Goal: Information Seeking & Learning: Learn about a topic

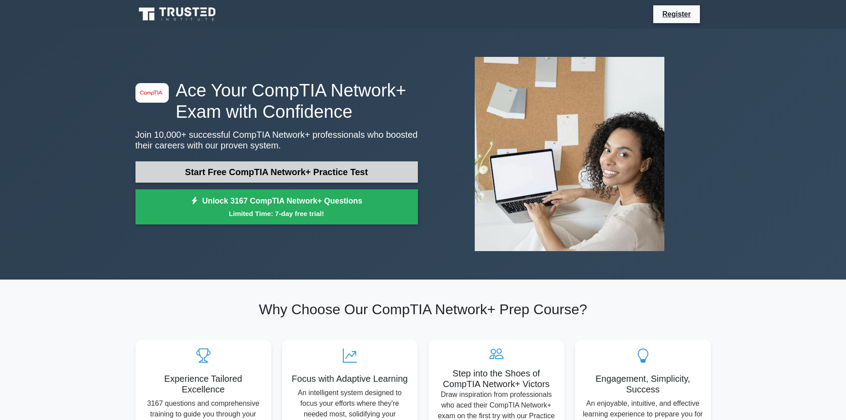
click at [252, 170] on link "Start Free CompTIA Network+ Practice Test" at bounding box center [276, 171] width 282 height 21
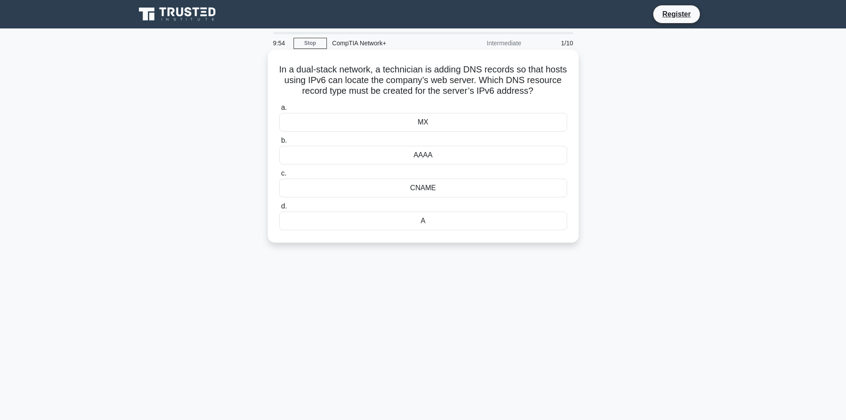
click at [322, 143] on label "b. AAAA" at bounding box center [423, 149] width 288 height 29
click at [279, 143] on input "b. AAAA" at bounding box center [279, 141] width 0 height 6
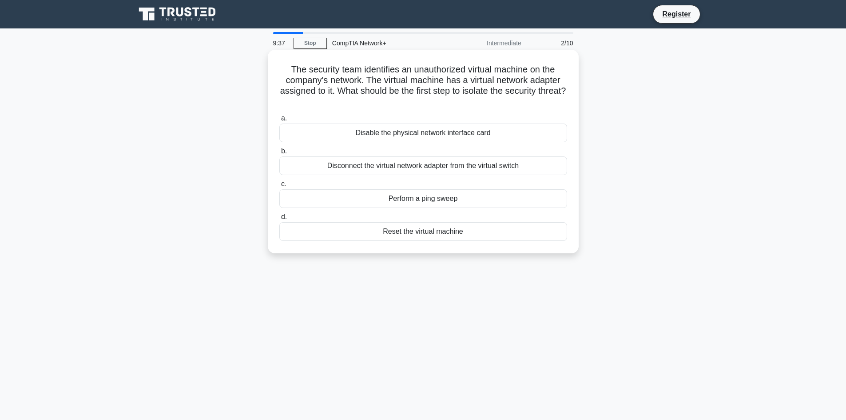
click at [443, 166] on div "Disconnect the virtual network adapter from the virtual switch" at bounding box center [423, 165] width 288 height 19
click at [279, 154] on input "b. Disconnect the virtual network adapter from the virtual switch" at bounding box center [279, 151] width 0 height 6
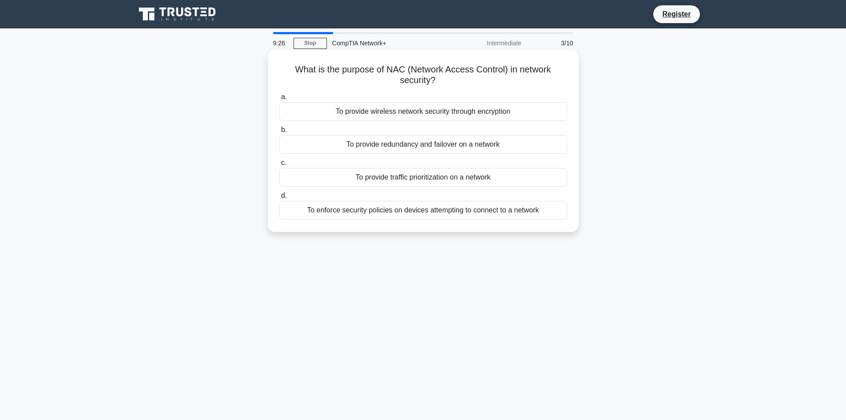
click at [440, 214] on div "To enforce security policies on devices attempting to connect to a network" at bounding box center [423, 210] width 288 height 19
click at [279, 198] on input "d. To enforce security policies on devices attempting to connect to a network" at bounding box center [279, 196] width 0 height 6
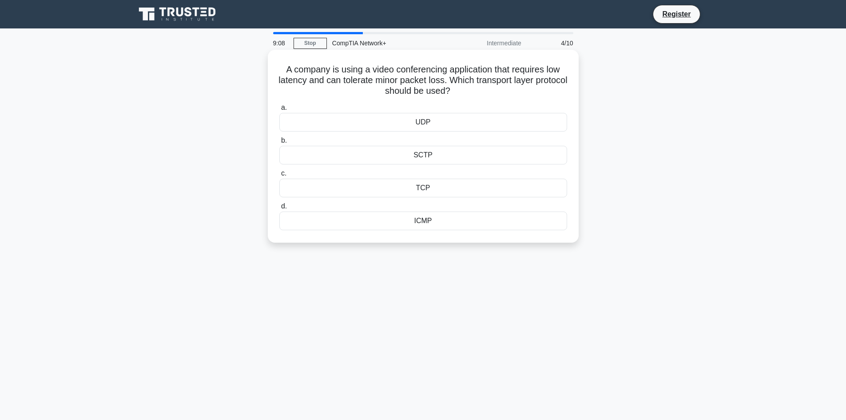
click at [440, 120] on div "UDP" at bounding box center [423, 122] width 288 height 19
click at [279, 111] on input "a. UDP" at bounding box center [279, 108] width 0 height 6
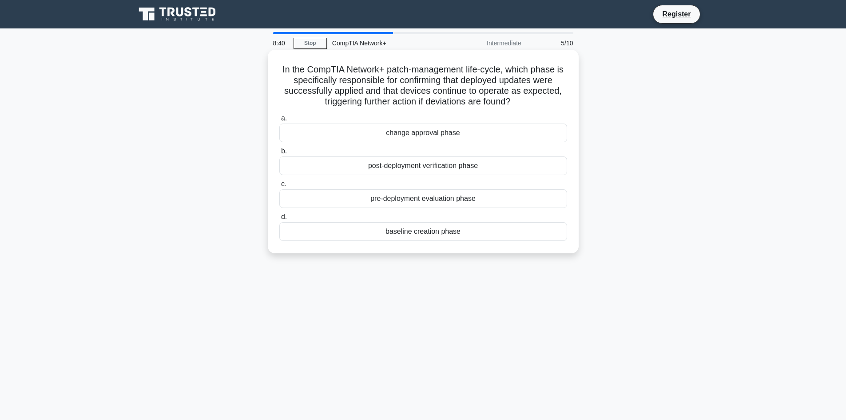
click at [416, 165] on div "post-deployment verification phase" at bounding box center [423, 165] width 288 height 19
click at [279, 154] on input "b. post-deployment verification phase" at bounding box center [279, 151] width 0 height 6
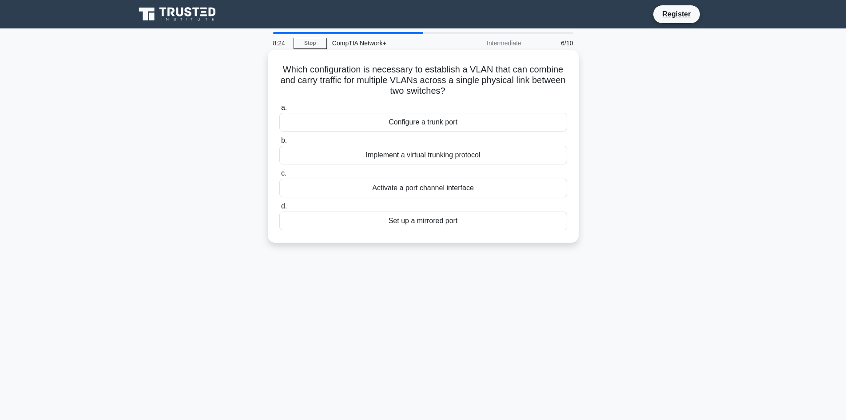
drag, startPoint x: 467, startPoint y: 88, endPoint x: 279, endPoint y: 65, distance: 189.3
click at [279, 65] on h5 "Which configuration is necessary to establish a VLAN that can combine and carry…" at bounding box center [422, 80] width 289 height 33
copy h5 "Which configuration is necessary to establish a VLAN that can combine and carry…"
click at [211, 152] on div "Which configuration is necessary to establish a VLAN that can combine and carry…" at bounding box center [423, 153] width 586 height 203
click at [418, 126] on div "Configure a trunk port" at bounding box center [423, 122] width 288 height 19
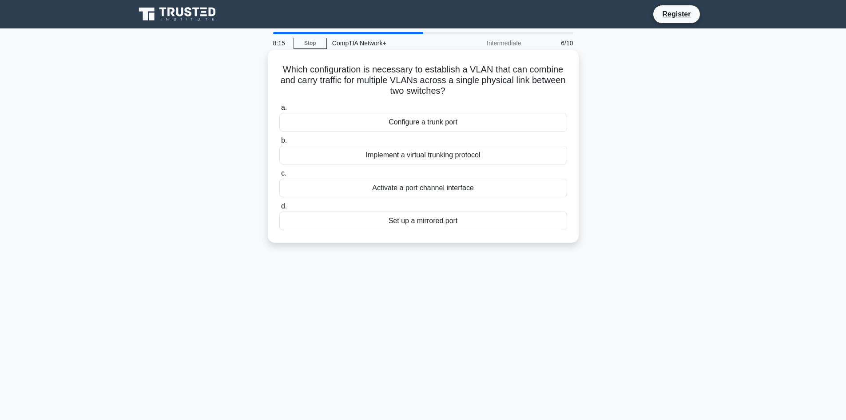
click at [279, 111] on input "a. Configure a trunk port" at bounding box center [279, 108] width 0 height 6
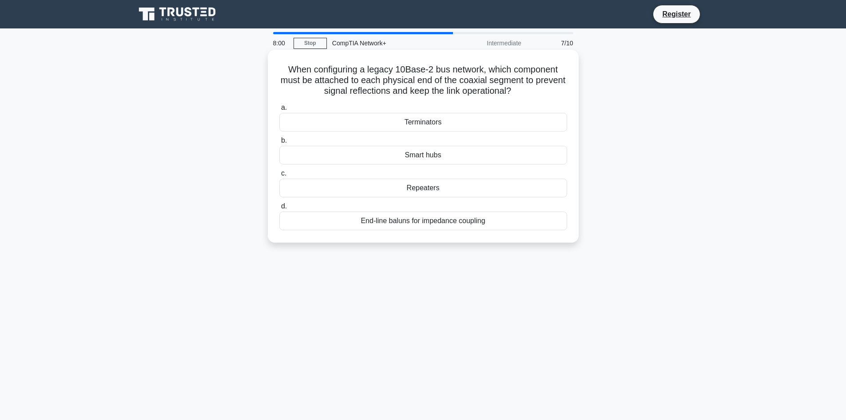
drag, startPoint x: 544, startPoint y: 87, endPoint x: 285, endPoint y: 72, distance: 259.7
click at [285, 72] on h5 "When configuring a legacy 10Base-2 bus network, which component must be attache…" at bounding box center [422, 80] width 289 height 33
copy h5 "When configuring a legacy 10Base-2 bus network, which component must be attache…"
click at [208, 121] on div "When configuring a legacy 10Base-2 bus network, which component must be attache…" at bounding box center [423, 153] width 586 height 203
click at [453, 122] on div "Terminators" at bounding box center [423, 122] width 288 height 19
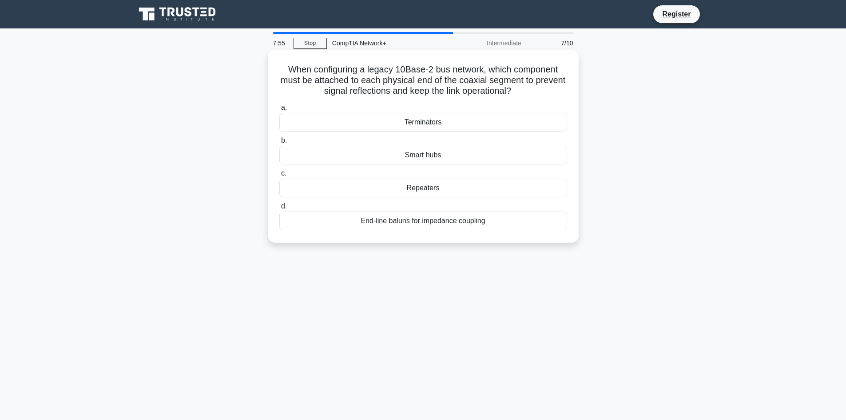
click at [279, 111] on input "a. Terminators" at bounding box center [279, 108] width 0 height 6
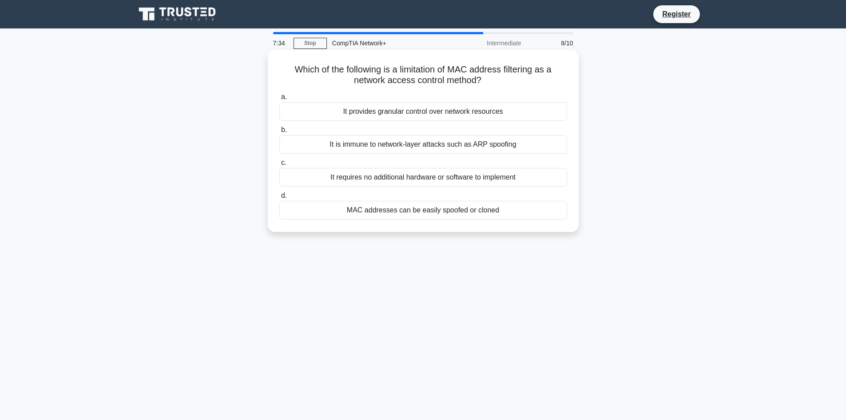
click at [395, 213] on div "MAC addresses can be easily spoofed or cloned" at bounding box center [423, 210] width 288 height 19
click at [279, 198] on input "d. MAC addresses can be easily spoofed or cloned" at bounding box center [279, 196] width 0 height 6
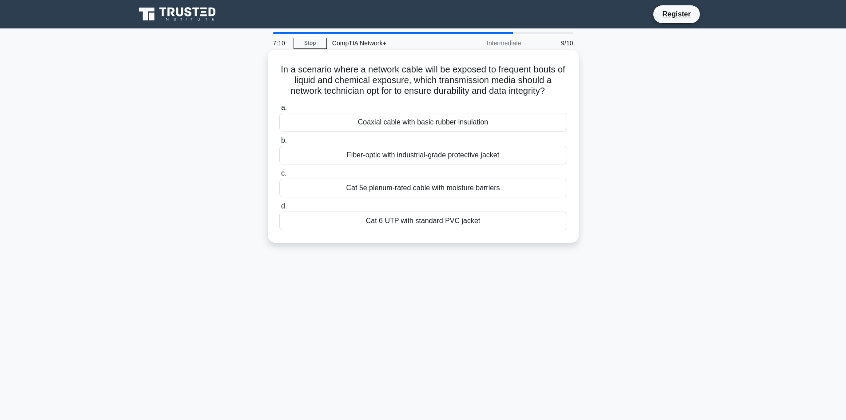
click at [430, 186] on div "Cat 5e plenum-rated cable with moisture barriers" at bounding box center [423, 187] width 288 height 19
click at [279, 176] on input "c. Cat 5e plenum-rated cable with moisture barriers" at bounding box center [279, 173] width 0 height 6
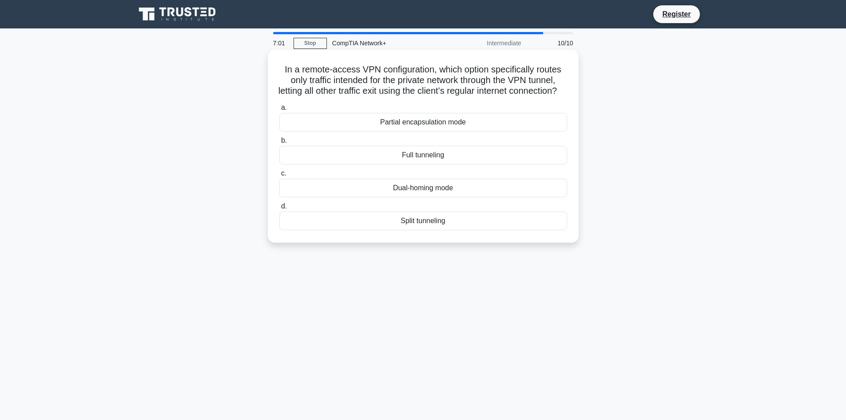
click at [439, 230] on div "Split tunneling" at bounding box center [423, 220] width 288 height 19
click at [279, 209] on input "d. Split tunneling" at bounding box center [279, 206] width 0 height 6
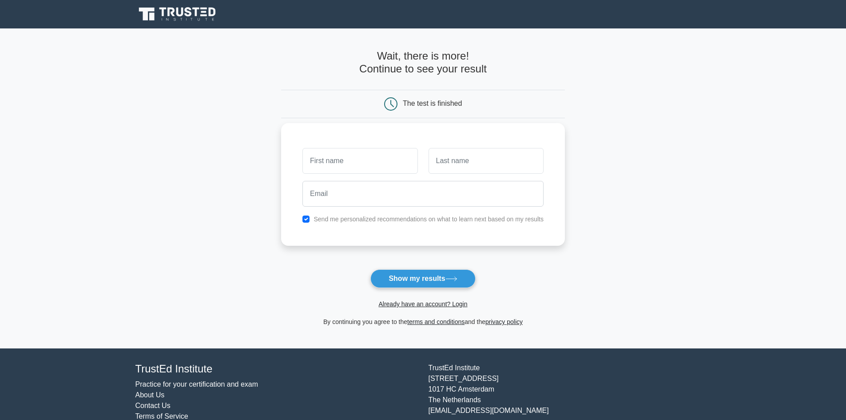
click at [357, 168] on input "text" at bounding box center [359, 161] width 115 height 26
type input "Anes"
click at [469, 167] on input "text" at bounding box center [485, 161] width 115 height 26
click at [434, 209] on div at bounding box center [423, 193] width 252 height 33
click at [421, 205] on input "email" at bounding box center [422, 194] width 241 height 26
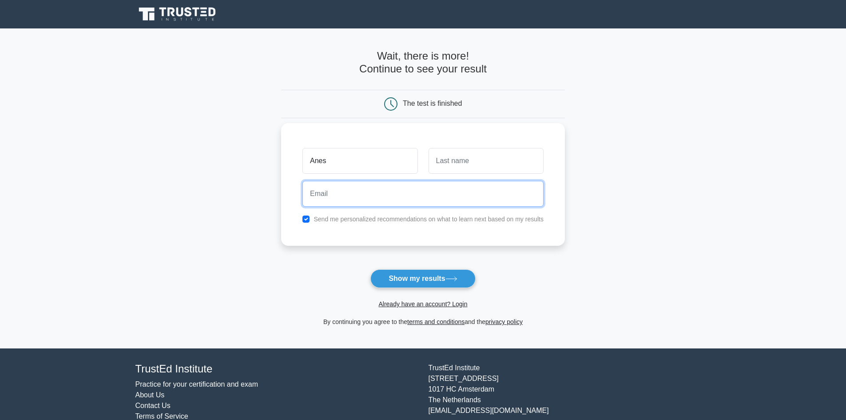
type input "austinbowser49@gmail.com"
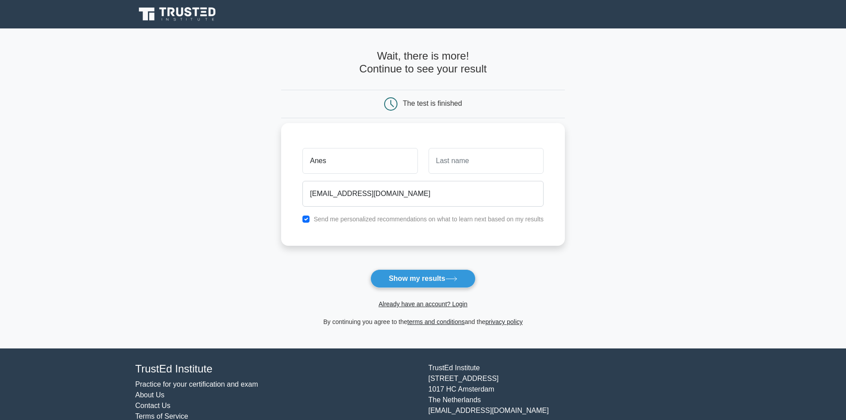
click at [338, 224] on div "Send me personalized recommendations on what to learn next based on my results" at bounding box center [423, 219] width 252 height 11
click at [334, 222] on label "Send me personalized recommendations on what to learn next based on my results" at bounding box center [428, 218] width 230 height 7
click at [329, 216] on label "Send me personalized recommendations on what to learn next based on my results" at bounding box center [428, 218] width 230 height 7
click at [306, 219] on input "checkbox" at bounding box center [305, 218] width 7 height 7
checkbox input "false"
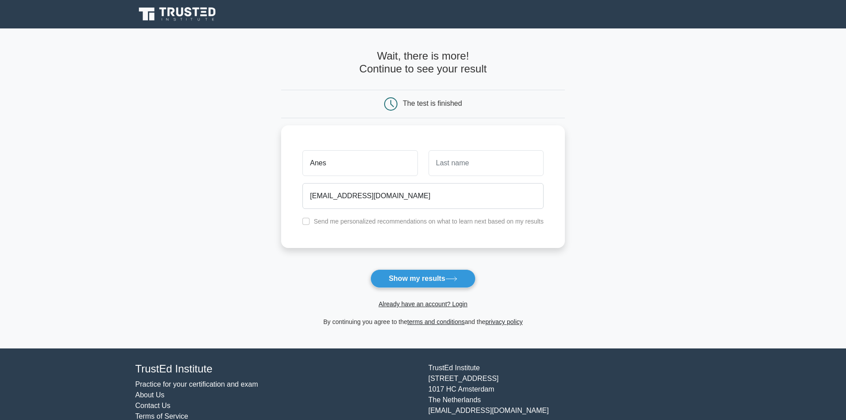
click at [391, 264] on form "Wait, there is more! Continue to see your result The test is finished Anes" at bounding box center [423, 188] width 284 height 277
click at [400, 279] on button "Show my results" at bounding box center [422, 278] width 105 height 19
click at [482, 160] on input "text" at bounding box center [485, 161] width 115 height 26
type input "Dizdar"
click at [457, 278] on icon at bounding box center [451, 278] width 12 height 5
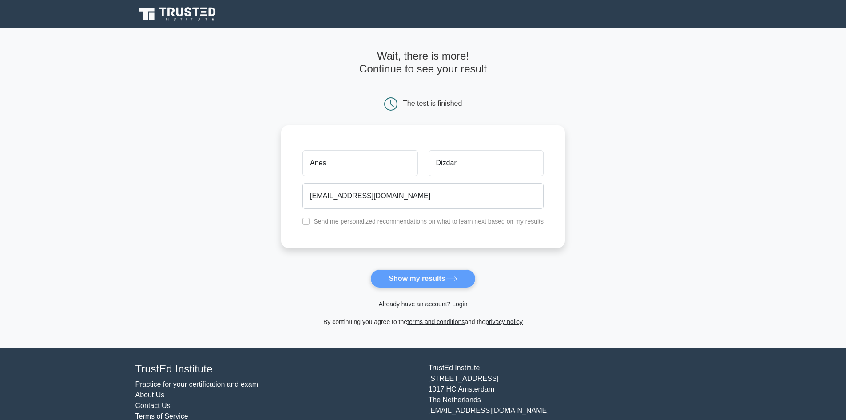
drag, startPoint x: 570, startPoint y: 92, endPoint x: 554, endPoint y: 94, distance: 16.1
